Goal: Information Seeking & Learning: Learn about a topic

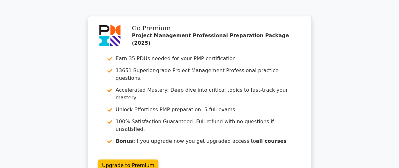
scroll to position [1083, 0]
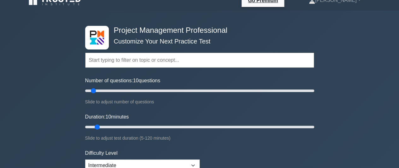
scroll to position [6, 0]
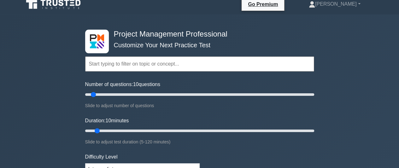
drag, startPoint x: 93, startPoint y: 96, endPoint x: 114, endPoint y: 99, distance: 21.1
click at [114, 99] on input "Number of questions: 30 questions" at bounding box center [199, 95] width 229 height 8
drag, startPoint x: 116, startPoint y: 96, endPoint x: 101, endPoint y: 97, distance: 14.9
type input "15"
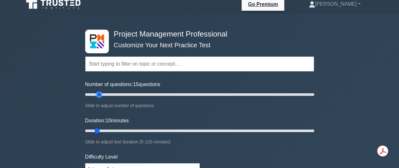
click at [101, 97] on input "Number of questions: 15 questions" at bounding box center [199, 95] width 229 height 8
drag, startPoint x: 97, startPoint y: 131, endPoint x: 121, endPoint y: 131, distance: 24.6
type input "20"
click at [121, 131] on input "Duration: 20 minutes" at bounding box center [199, 131] width 229 height 8
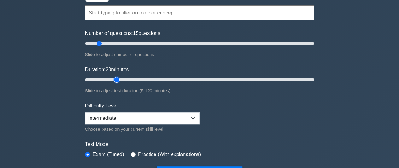
scroll to position [61, 0]
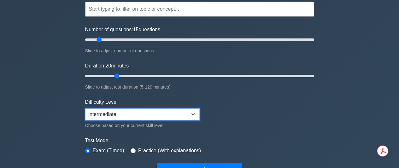
click at [195, 113] on select "Beginner Intermediate Expert" at bounding box center [142, 115] width 115 height 12
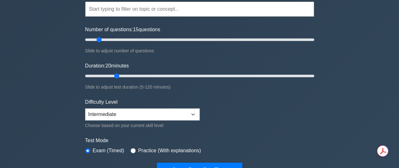
click at [232, 127] on form "Topics Scope Management Time Management Cost Management Quality Management Risk…" at bounding box center [199, 79] width 229 height 195
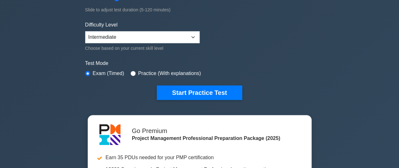
scroll to position [142, 0]
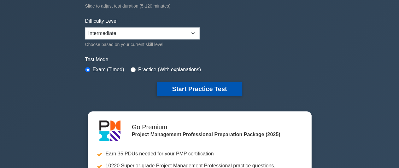
click at [234, 87] on button "Start Practice Test" at bounding box center [199, 89] width 85 height 15
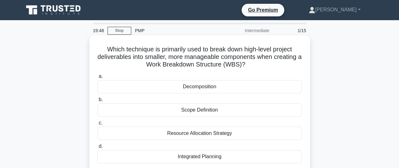
click at [152, 55] on h5 "Which technique is primarily used to break down high-level project deliverables…" at bounding box center [200, 56] width 206 height 23
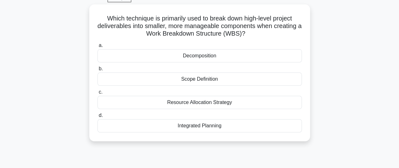
scroll to position [32, 0]
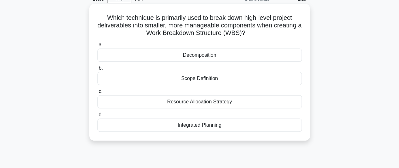
click at [214, 55] on div "Decomposition" at bounding box center [200, 55] width 205 height 13
click at [98, 47] on input "a. Decomposition" at bounding box center [98, 45] width 0 height 4
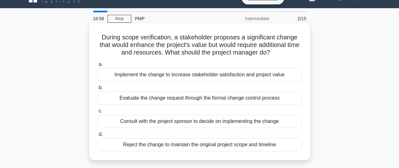
scroll to position [0, 0]
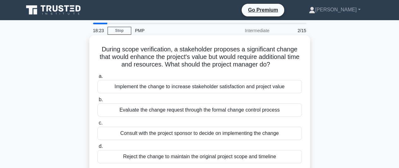
click at [213, 137] on div "Consult with the project sponsor to decide on implementing the change" at bounding box center [200, 133] width 205 height 13
click at [98, 125] on input "c. Consult with the project sponsor to decide on implementing the change" at bounding box center [98, 123] width 0 height 4
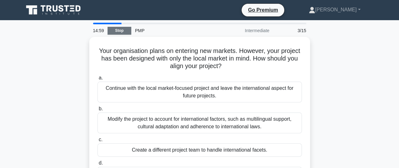
click at [124, 31] on link "Stop" at bounding box center [120, 31] width 24 height 8
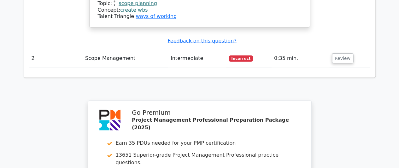
scroll to position [678, 0]
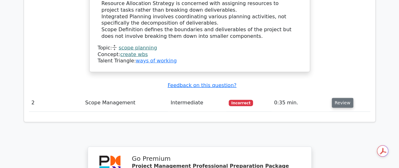
click at [332, 98] on button "Review" at bounding box center [342, 103] width 21 height 10
click at [341, 98] on button "Review" at bounding box center [342, 103] width 21 height 10
click at [340, 98] on button "Review" at bounding box center [342, 103] width 21 height 10
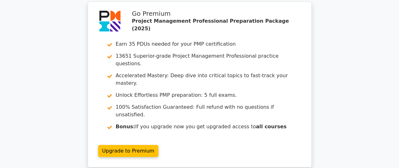
scroll to position [1166, 0]
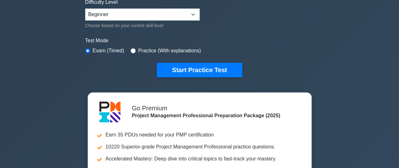
scroll to position [165, 0]
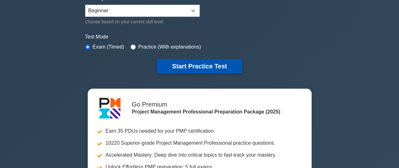
click at [222, 60] on button "Start Practice Test" at bounding box center [199, 66] width 85 height 15
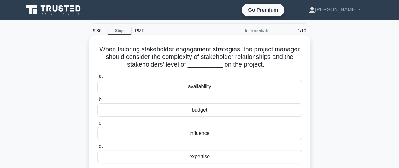
click at [214, 134] on div "influence" at bounding box center [200, 133] width 205 height 13
click at [98, 125] on input "c. influence" at bounding box center [98, 123] width 0 height 4
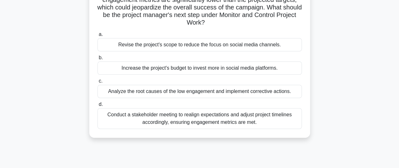
scroll to position [67, 0]
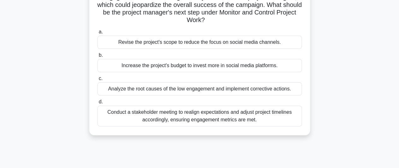
click at [207, 89] on div "Analyze the root causes of the low engagement and implement corrective actions." at bounding box center [200, 88] width 205 height 13
click at [98, 81] on input "c. Analyze the root causes of the low engagement and implement corrective actio…" at bounding box center [98, 79] width 0 height 4
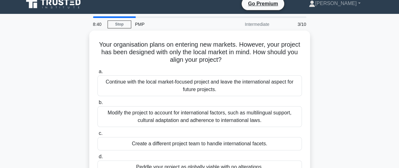
scroll to position [0, 0]
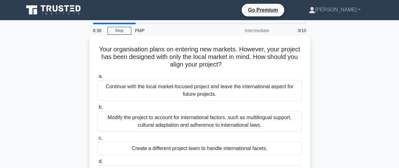
click at [221, 55] on h5 "Your organisation plans on entering new markets. However, your project has been…" at bounding box center [200, 56] width 206 height 23
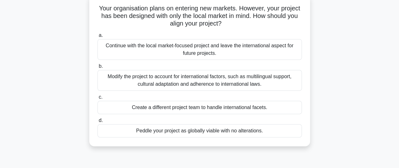
scroll to position [44, 0]
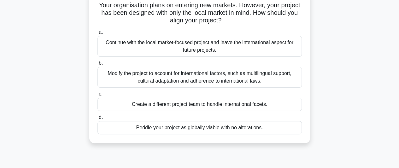
click at [234, 50] on div "Continue with the local market-focused project and leave the international aspe…" at bounding box center [200, 46] width 205 height 21
click at [98, 34] on input "a. Continue with the local market-focused project and leave the international a…" at bounding box center [98, 32] width 0 height 4
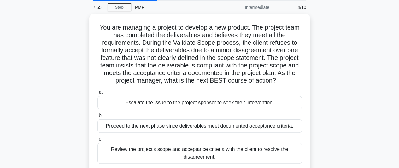
scroll to position [0, 0]
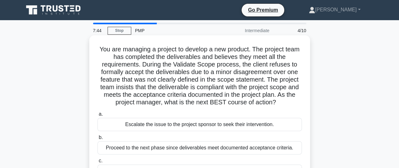
click at [255, 63] on h5 "You are managing a project to develop a new product. The project team has compl…" at bounding box center [200, 75] width 206 height 61
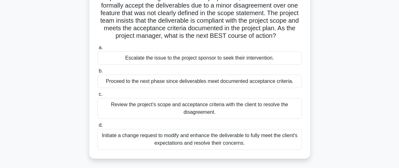
scroll to position [69, 0]
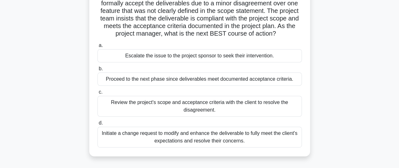
click at [200, 54] on div "Escalate the issue to the project sponsor to seek their intervention." at bounding box center [200, 55] width 205 height 13
click at [98, 48] on input "a. Escalate the issue to the project sponsor to seek their intervention." at bounding box center [98, 46] width 0 height 4
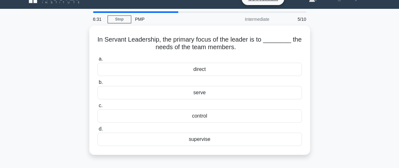
scroll to position [0, 0]
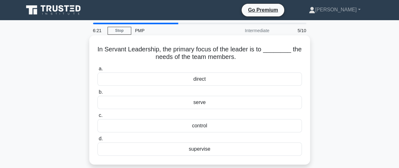
click at [223, 58] on h5 "In Servant Leadership, the primary focus of the leader is to ________ the needs…" at bounding box center [200, 53] width 206 height 16
click at [193, 151] on div "supervise" at bounding box center [200, 149] width 205 height 13
click at [98, 141] on input "d. supervise" at bounding box center [98, 139] width 0 height 4
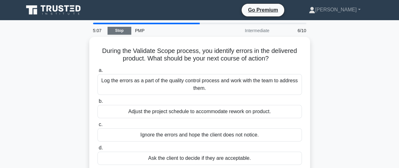
click at [123, 27] on link "Stop" at bounding box center [120, 31] width 24 height 8
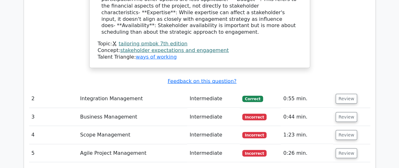
scroll to position [729, 0]
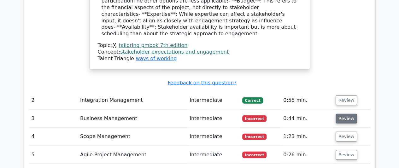
click at [344, 114] on button "Review" at bounding box center [346, 119] width 21 height 10
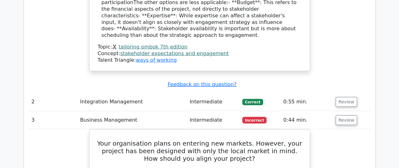
drag, startPoint x: 399, startPoint y: 87, endPoint x: 399, endPoint y: 93, distance: 5.7
click at [399, 93] on html "Go Premium [PERSON_NAME]" at bounding box center [199, 35] width 399 height 1529
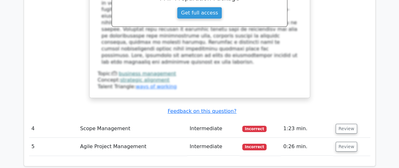
scroll to position [1053, 0]
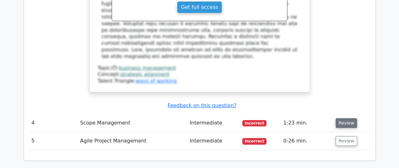
click at [347, 118] on button "Review" at bounding box center [346, 123] width 21 height 10
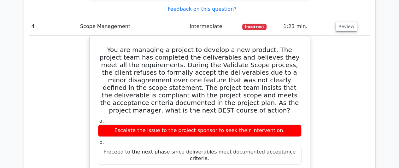
scroll to position [1159, 0]
